Goal: Task Accomplishment & Management: Use online tool/utility

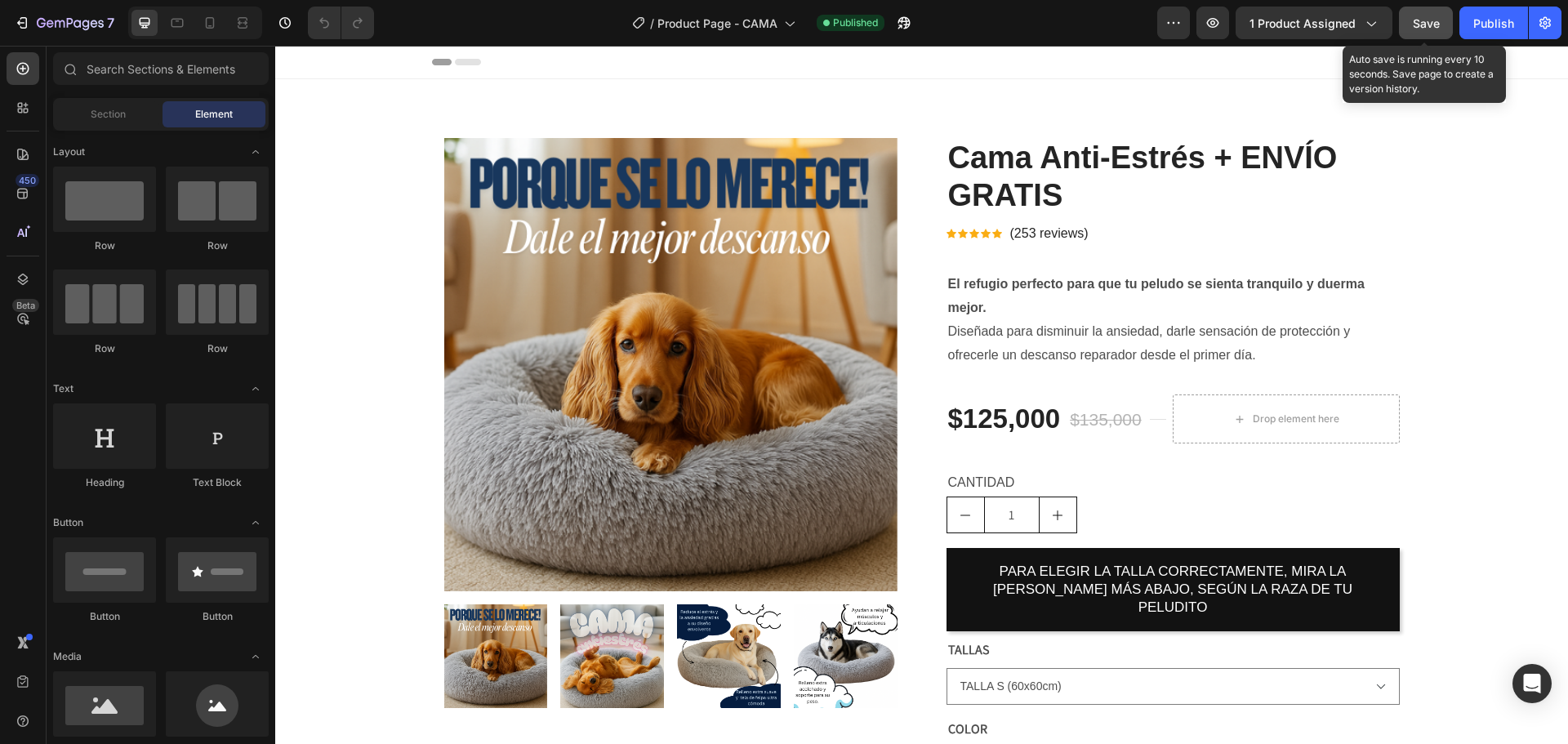
click at [1427, 26] on span "Save" at bounding box center [1426, 23] width 27 height 14
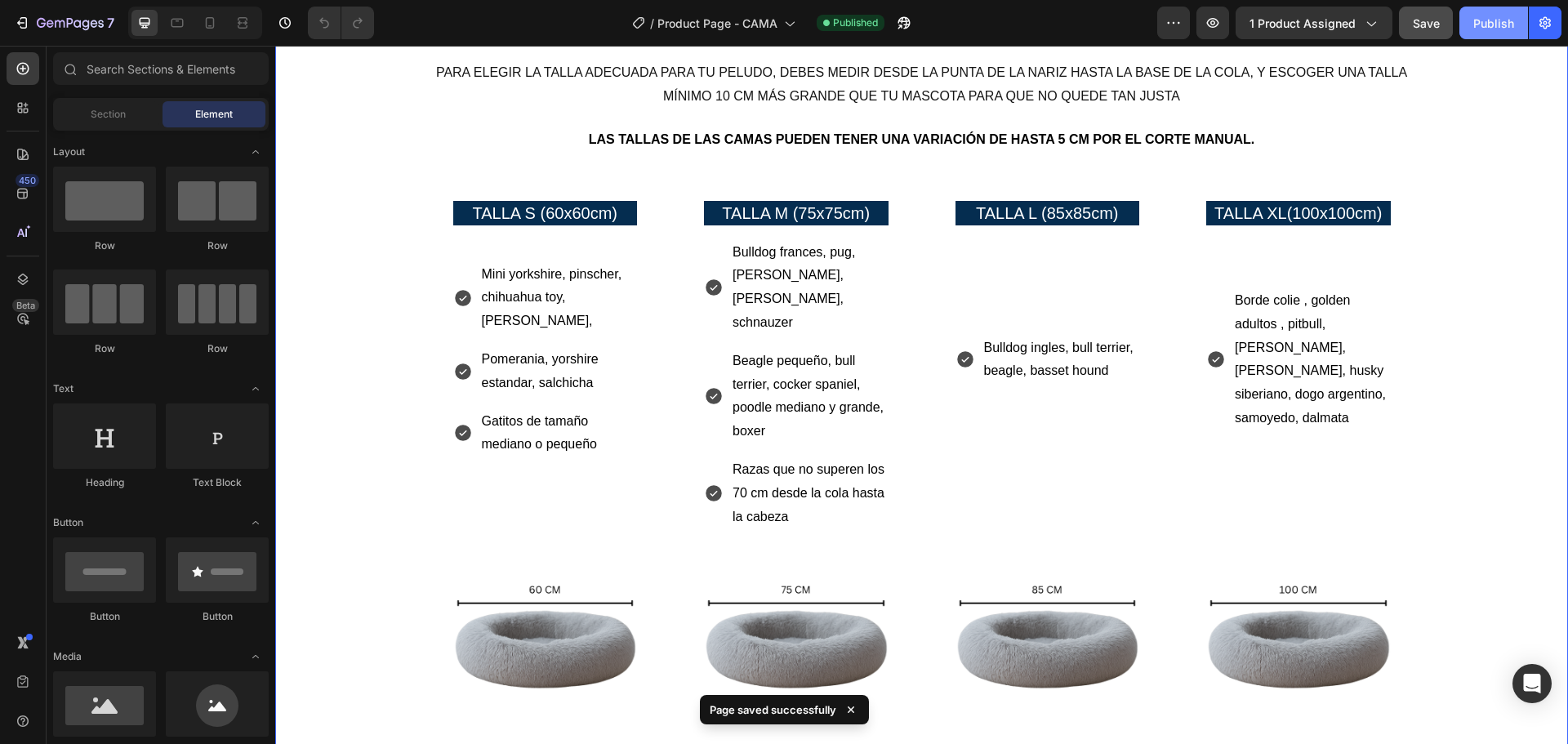
scroll to position [1469, 0]
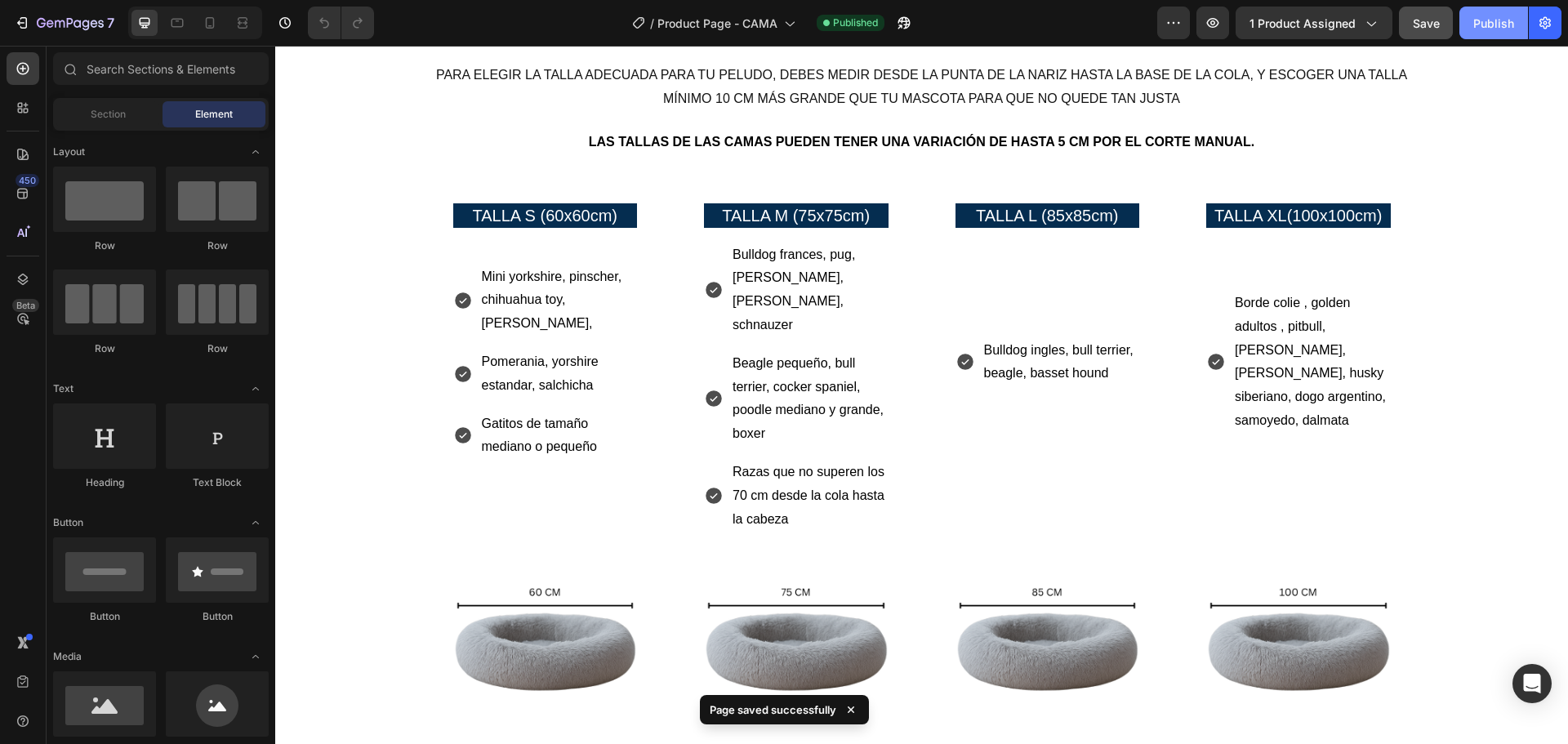
click at [1488, 14] on div "Publish" at bounding box center [1493, 23] width 41 height 17
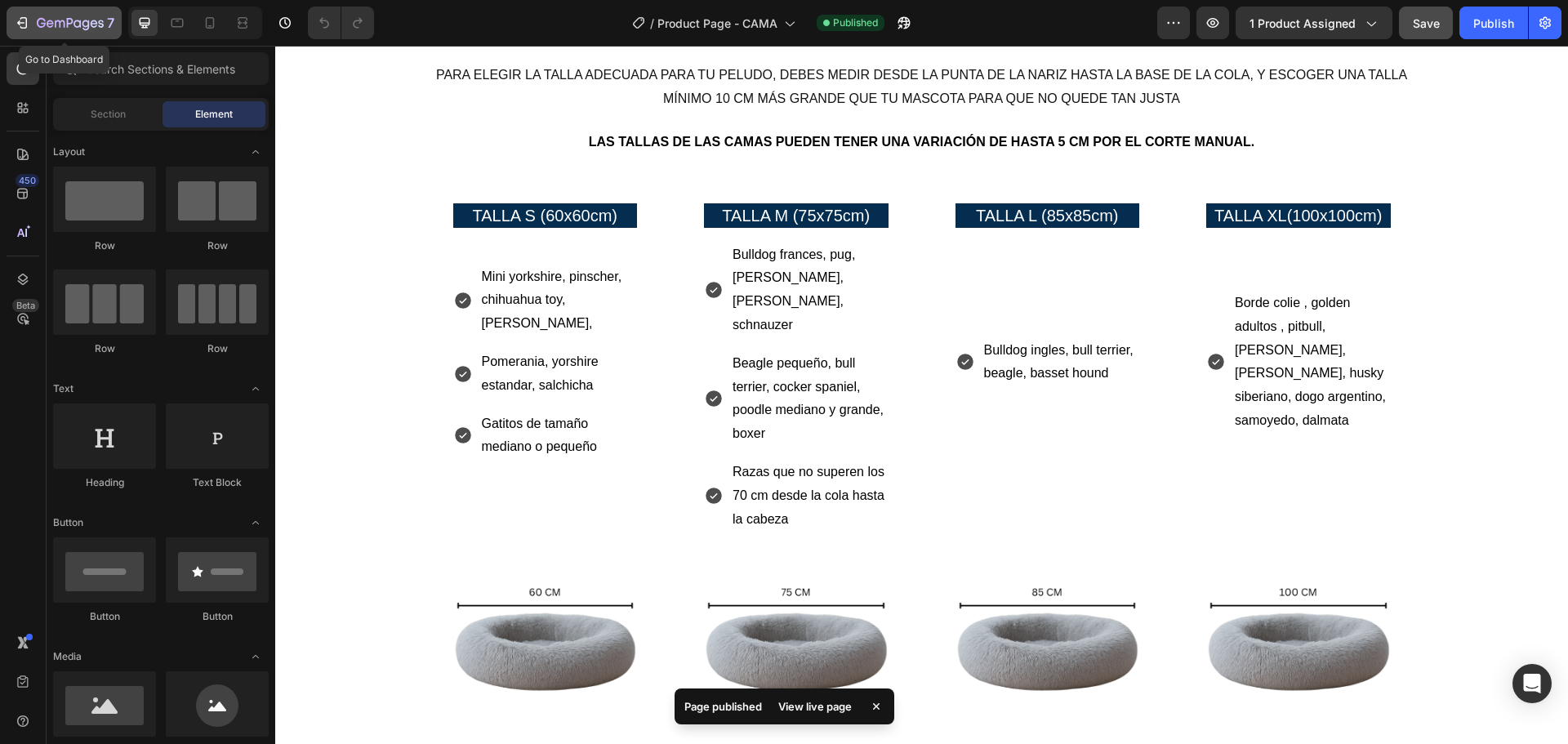
click at [16, 19] on icon "button" at bounding box center [22, 23] width 16 height 16
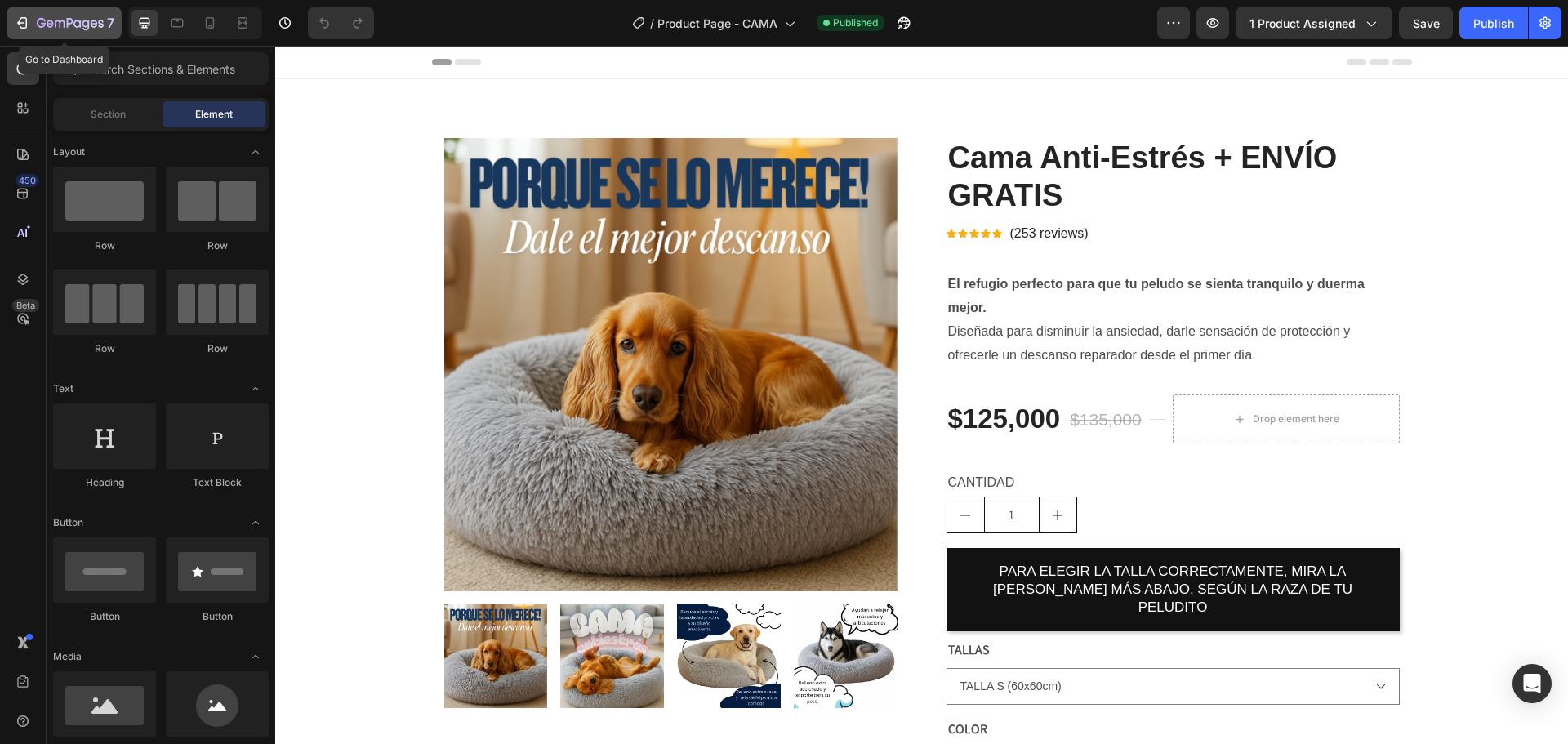
click at [14, 20] on icon "button" at bounding box center [22, 23] width 16 height 16
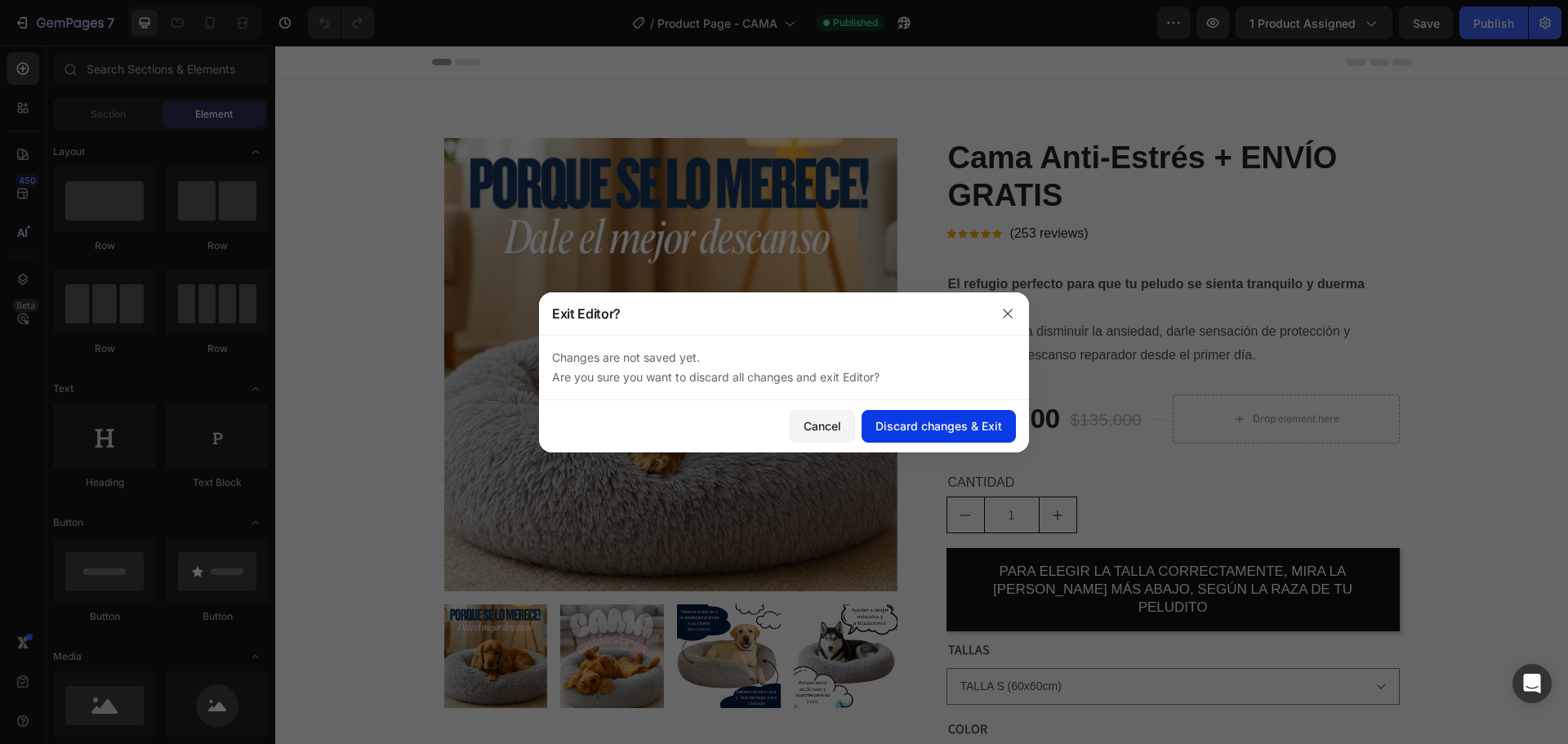
click at [897, 419] on div "Discard changes & Exit" at bounding box center [939, 425] width 127 height 17
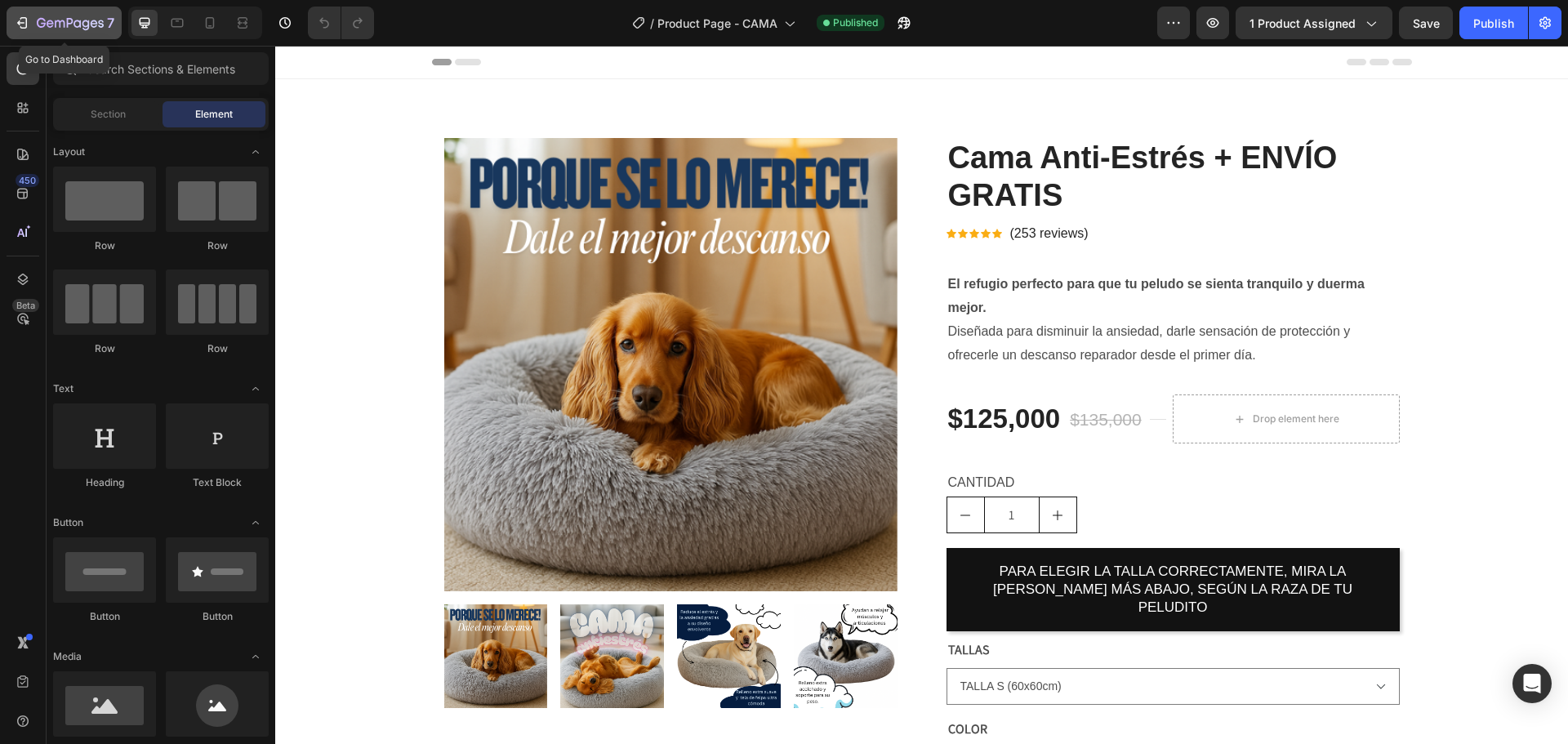
click at [17, 20] on icon "button" at bounding box center [22, 23] width 16 height 16
